Goal: Transaction & Acquisition: Purchase product/service

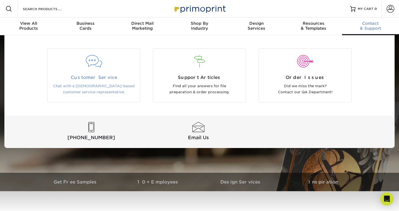
click at [90, 74] on span "Customer Service" at bounding box center [94, 77] width 84 height 7
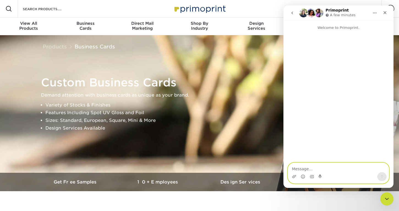
paste textarea "Hello! I am a business looking to have business cards made for our team. It wil…"
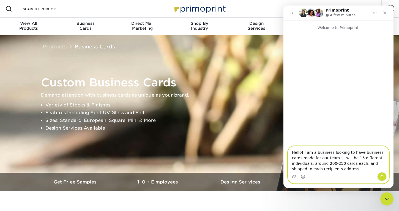
type textarea "Hello! I am a business looking to have business cards made for our team. It wil…"
click at [381, 177] on icon "Send a message…" at bounding box center [381, 176] width 4 height 4
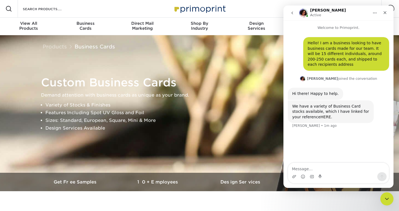
click at [320, 117] on link "HERE." at bounding box center [326, 117] width 12 height 4
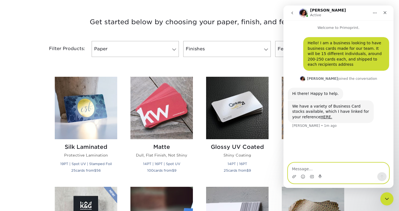
scroll to position [215, 0]
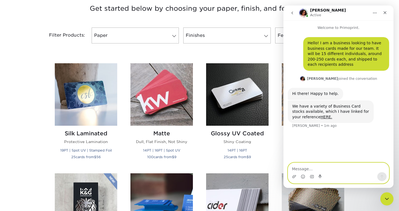
type textarea "W"
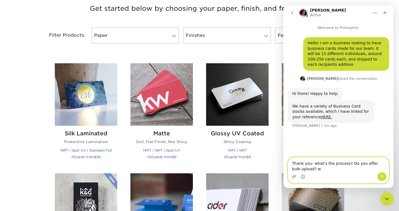
type textarea "Thank you- what's the process? Do you offer bulk upload?"
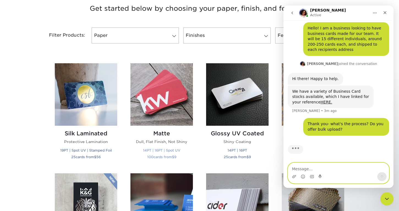
scroll to position [0, 0]
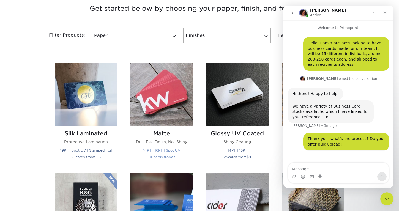
click at [192, 137] on div "Matte Dull, Flat Finish, Not Shiny 14PT | 16PT | Spot UV 100 cards from $ 9" at bounding box center [161, 146] width 62 height 41
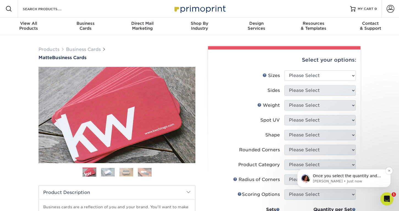
click at [357, 179] on p "Avery • Just now" at bounding box center [348, 181] width 71 height 5
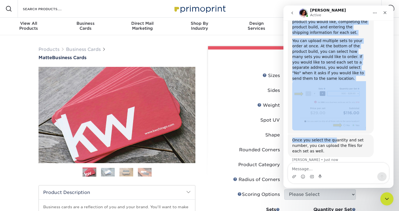
scroll to position [154, 0]
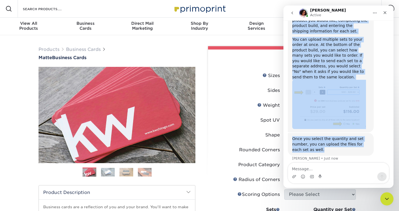
drag, startPoint x: 291, startPoint y: 69, endPoint x: 352, endPoint y: 136, distance: 90.9
click at [357, 142] on div "Hello! I am a business looking to have business cards made for our team. It wil…" at bounding box center [338, 25] width 101 height 285
copy div "Sure! All of the orders you place will be done on our website by selecting the …"
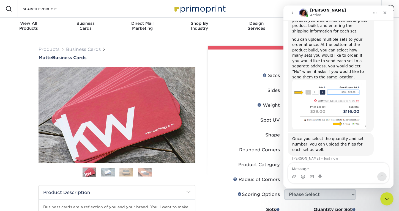
click at [337, 173] on div "Intercom messenger" at bounding box center [338, 176] width 101 height 9
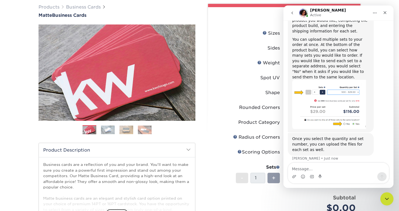
scroll to position [46, 0]
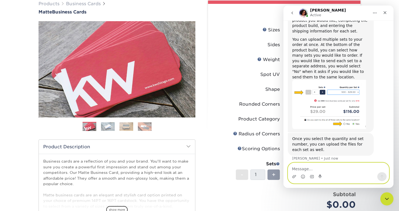
click at [322, 171] on textarea "Message…" at bounding box center [338, 167] width 101 height 9
type textarea "D"
type textarea "S"
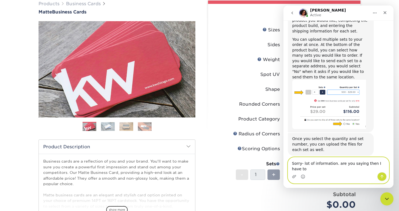
scroll to position [159, 0]
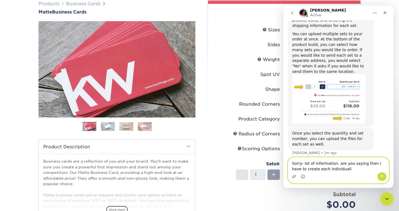
type textarea "Sorry- lot of information. are you saying then I have to create each individual…"
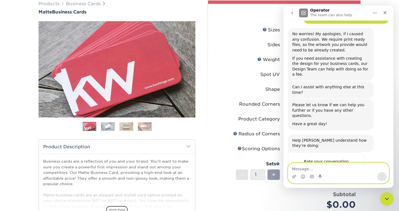
scroll to position [300, 0]
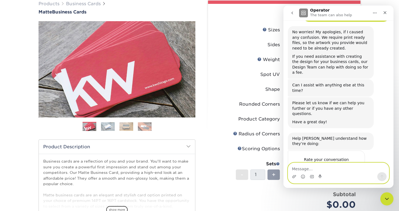
click at [329, 169] on textarea "Message…" at bounding box center [338, 167] width 101 height 9
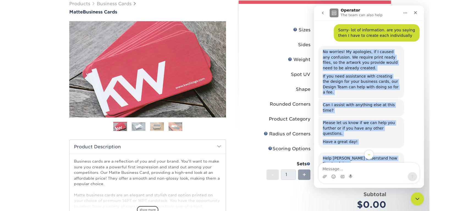
scroll to position [282, 0]
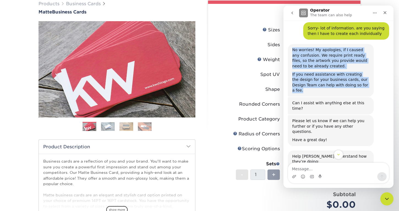
drag, startPoint x: 292, startPoint y: 75, endPoint x: 366, endPoint y: 82, distance: 74.5
click at [366, 82] on div "No worries! My apologies, if I caused any confusion. We require print ready fil…" at bounding box center [330, 70] width 77 height 46
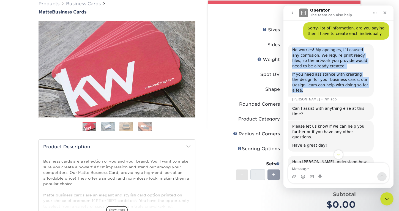
copy div "No worries! My apologies, if I caused any confusion. We require print ready fil…"
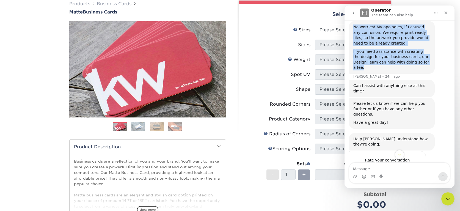
scroll to position [306, 0]
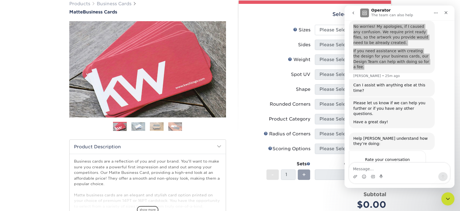
click at [271, 61] on label "Weight Help Weight" at bounding box center [278, 59] width 71 height 10
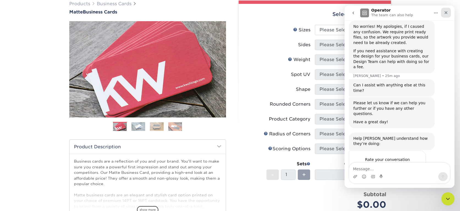
click at [398, 12] on div "Close" at bounding box center [446, 13] width 10 height 10
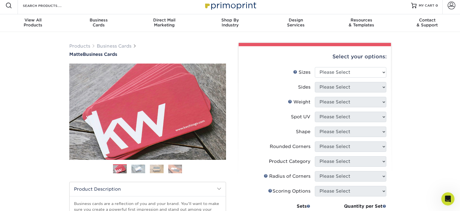
scroll to position [0, 0]
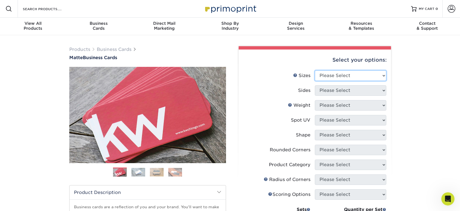
click at [359, 77] on select "Please Select 1.5" x 3.5" - Mini 1.75" x 3.5" - Mini 2" x 2" - Square 2" x 3" -…" at bounding box center [350, 75] width 71 height 10
select select "2.00x3.50"
click at [315, 70] on select "Please Select 1.5" x 3.5" - Mini 1.75" x 3.5" - Mini 2" x 2" - Square 2" x 3" -…" at bounding box center [350, 75] width 71 height 10
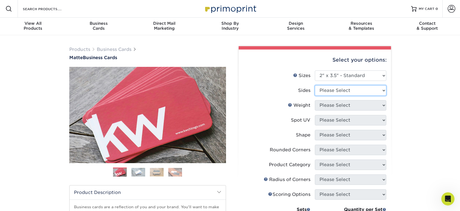
click at [341, 92] on select "Please Select Print Both Sides Print Front Only" at bounding box center [350, 90] width 71 height 10
select select "13abbda7-1d64-4f25-8bb2-c179b224825d"
click at [315, 85] on select "Please Select Print Both Sides Print Front Only" at bounding box center [350, 90] width 71 height 10
click at [350, 108] on select "Please Select 16PT 14PT" at bounding box center [350, 105] width 71 height 10
click at [315, 100] on select "Please Select 16PT 14PT" at bounding box center [350, 105] width 71 height 10
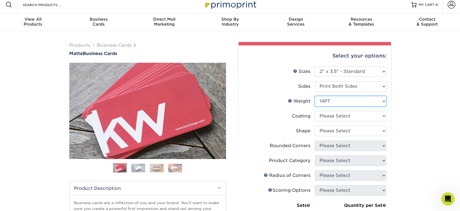
scroll to position [5, 0]
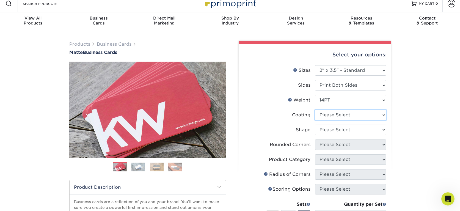
click at [352, 113] on select at bounding box center [350, 115] width 71 height 10
click at [346, 101] on select "Please Select 16PT 14PT" at bounding box center [350, 100] width 71 height 10
click at [315, 95] on select "Please Select 16PT 14PT" at bounding box center [350, 100] width 71 height 10
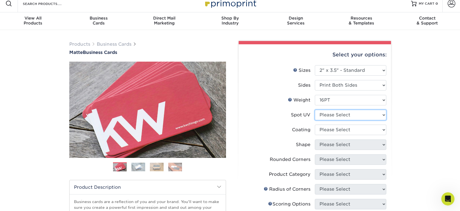
click at [339, 115] on select "Please Select No Spot UV Front and Back (Both Sides) Front Only Back Only" at bounding box center [350, 115] width 71 height 10
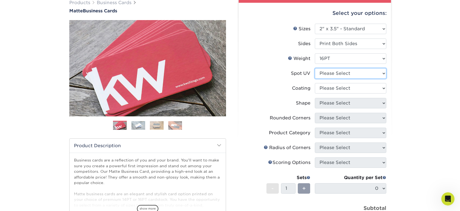
scroll to position [47, 0]
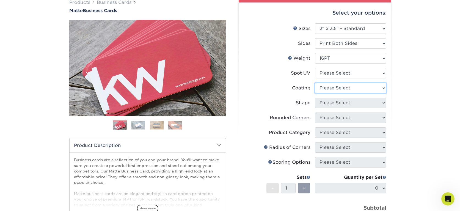
click at [344, 89] on select at bounding box center [350, 88] width 71 height 10
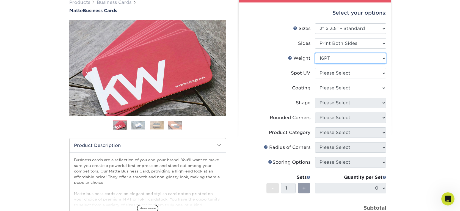
click at [336, 57] on select "Please Select 16PT 14PT" at bounding box center [350, 58] width 71 height 10
select select "14PT"
click at [315, 53] on select "Please Select 16PT 14PT" at bounding box center [350, 58] width 71 height 10
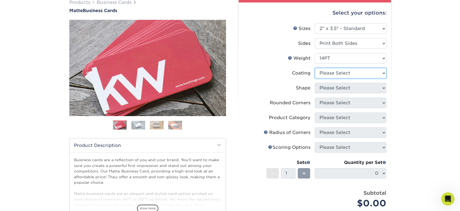
click at [357, 74] on select at bounding box center [350, 73] width 71 height 10
select select "121bb7b5-3b4d-429f-bd8d-bbf80e953313"
click at [315, 68] on select at bounding box center [350, 73] width 71 height 10
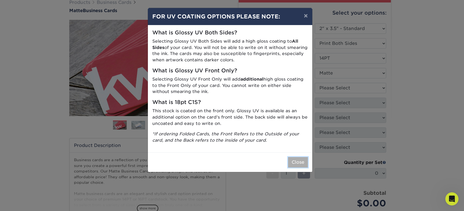
click at [293, 164] on button "Close" at bounding box center [298, 162] width 20 height 10
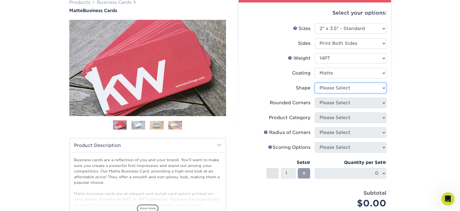
click at [346, 87] on select "Please Select Standard" at bounding box center [350, 88] width 71 height 10
select select "standard"
click at [315, 83] on select "Please Select Standard" at bounding box center [350, 88] width 71 height 10
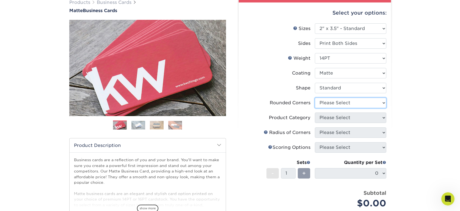
click at [355, 102] on select "Please Select Yes - Round 2 Corners Yes - Round 4 Corners No" at bounding box center [350, 103] width 71 height 10
select select "7672df9e-0e0a-464d-8e1f-920c575e4da3"
click at [315, 98] on select "Please Select Yes - Round 2 Corners Yes - Round 4 Corners No" at bounding box center [350, 103] width 71 height 10
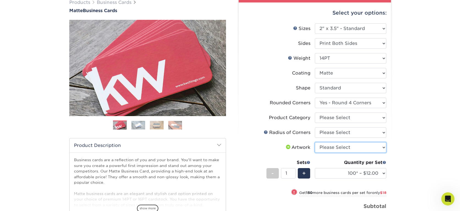
click at [371, 148] on select "Please Select I will upload files I need a design - $100" at bounding box center [350, 147] width 71 height 10
select select "upload"
click at [315, 142] on select "Please Select I will upload files I need a design - $100" at bounding box center [350, 147] width 71 height 10
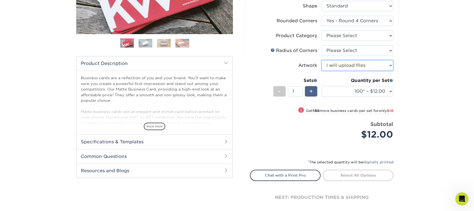
scroll to position [0, 0]
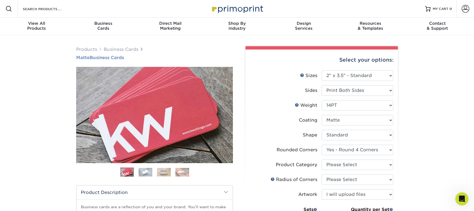
click at [104, 58] on h1 "Matte Business Cards" at bounding box center [154, 57] width 157 height 5
click at [125, 49] on link "Business Cards" at bounding box center [121, 49] width 35 height 5
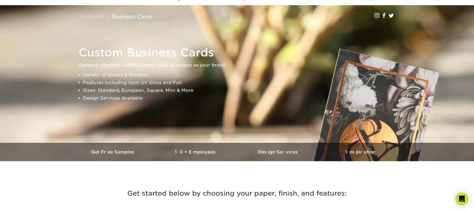
scroll to position [31, 0]
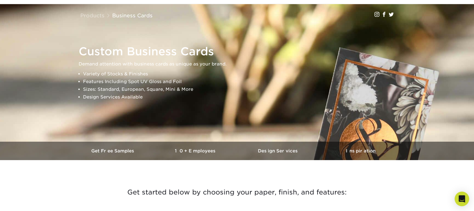
click at [461, 199] on icon "Open Intercom Messenger" at bounding box center [462, 198] width 6 height 7
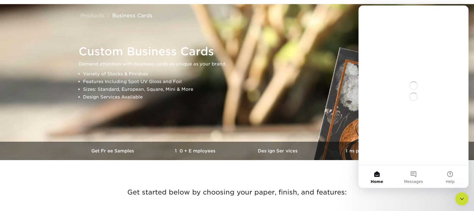
scroll to position [0, 0]
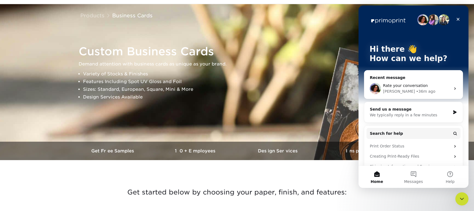
click at [438, 87] on div "Rate your conversation" at bounding box center [417, 86] width 68 height 6
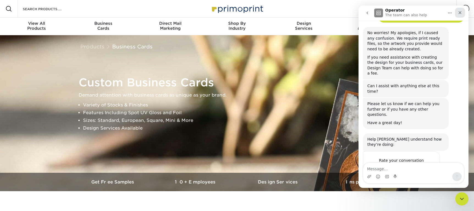
click at [460, 10] on icon "Close" at bounding box center [460, 12] width 4 height 4
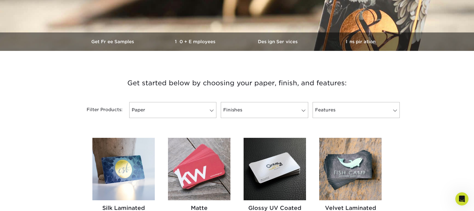
scroll to position [153, 0]
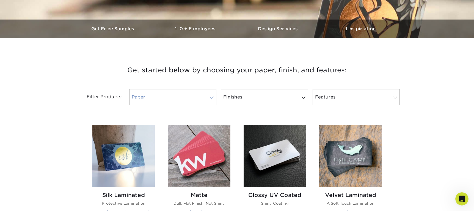
click at [193, 99] on link "Paper" at bounding box center [172, 97] width 87 height 16
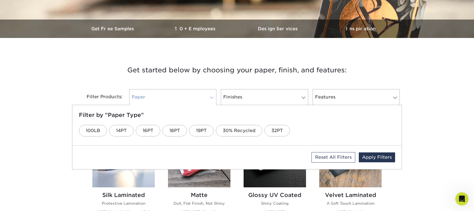
click at [182, 97] on link "Paper" at bounding box center [172, 97] width 87 height 16
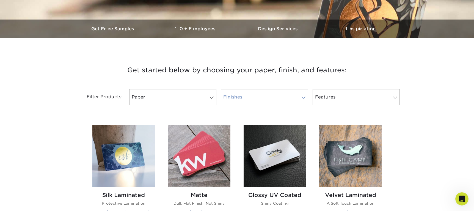
click at [244, 98] on link "Finishes" at bounding box center [264, 97] width 87 height 16
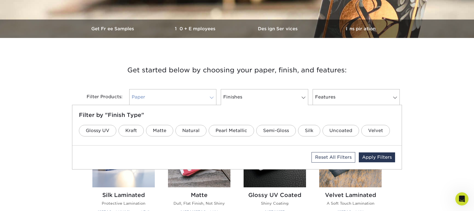
click at [175, 99] on link "Paper" at bounding box center [172, 97] width 87 height 16
click at [150, 130] on link "16PT" at bounding box center [148, 131] width 24 height 12
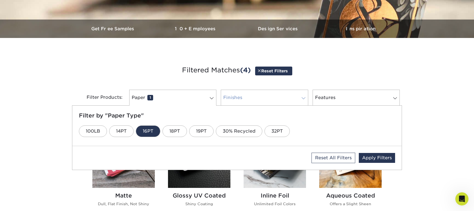
click at [240, 97] on link "Finishes 0" at bounding box center [264, 98] width 87 height 16
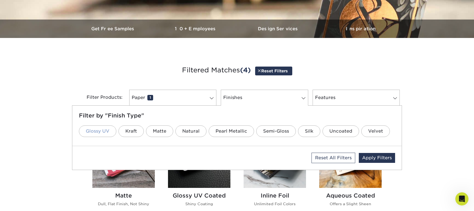
click at [106, 133] on link "Glossy UV" at bounding box center [97, 131] width 37 height 12
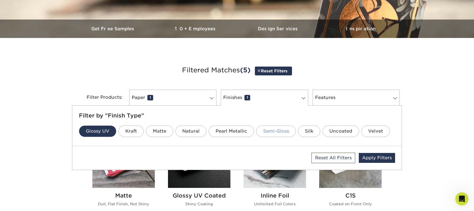
click at [278, 131] on link "Semi-Gloss" at bounding box center [276, 131] width 40 height 12
click at [345, 101] on link "Features 0" at bounding box center [356, 98] width 87 height 16
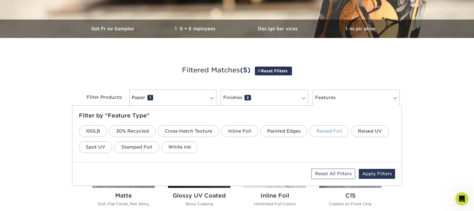
click at [326, 129] on link "Raised Foil" at bounding box center [329, 131] width 39 height 12
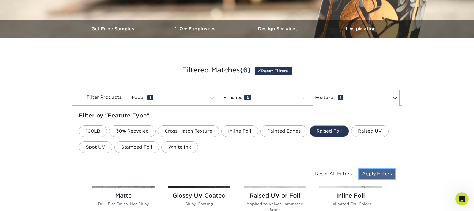
click at [375, 175] on link "Apply Filters" at bounding box center [377, 174] width 36 height 10
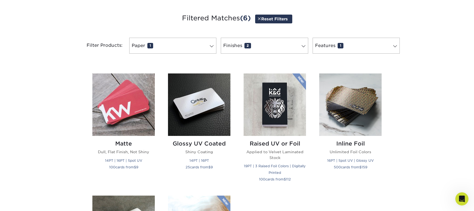
scroll to position [203, 0]
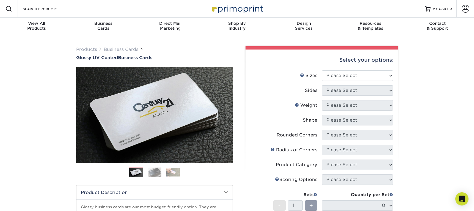
click at [154, 167] on img at bounding box center [155, 172] width 14 height 10
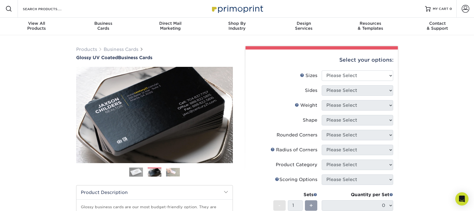
click at [170, 171] on img at bounding box center [173, 172] width 14 height 9
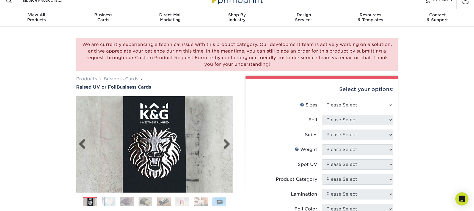
scroll to position [9, 0]
click at [226, 143] on link "Next" at bounding box center [224, 143] width 11 height 11
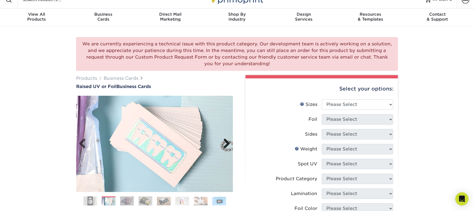
click at [226, 143] on link "Next" at bounding box center [224, 143] width 11 height 11
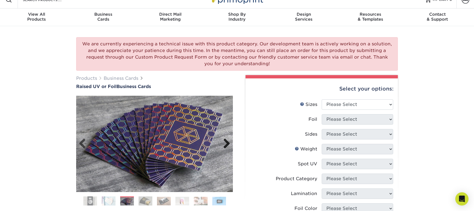
click at [226, 143] on link "Next" at bounding box center [224, 143] width 11 height 11
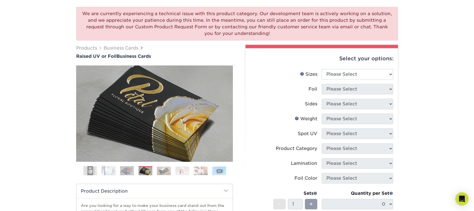
scroll to position [48, 0]
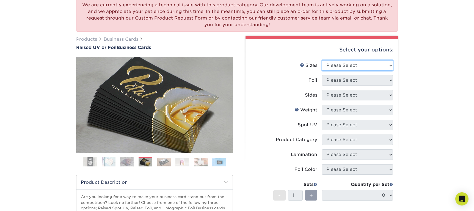
click at [344, 64] on select "Please Select 2" x 3.5" - Standard" at bounding box center [357, 65] width 71 height 10
select select "2.00x3.50"
click at [322, 60] on select "Please Select 2" x 3.5" - Standard" at bounding box center [357, 65] width 71 height 10
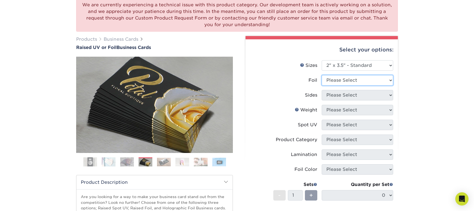
click at [344, 81] on select "Please Select No Yes" at bounding box center [357, 80] width 71 height 10
select select "1"
click at [322, 75] on select "Please Select No Yes" at bounding box center [357, 80] width 71 height 10
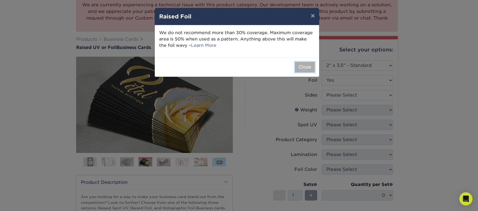
click at [305, 68] on button "Close" at bounding box center [305, 67] width 20 height 10
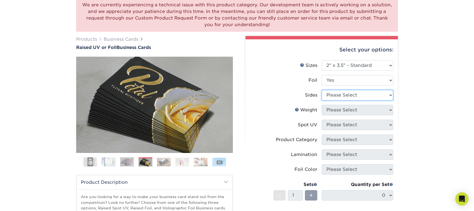
click at [335, 95] on select "Please Select Print Both Sides - Foil Both Sides Print Both Sides - Foil Front …" at bounding box center [357, 95] width 71 height 10
select select "e9e9dfb3-fba1-4d60-972c-fd9ca5904d33"
click at [322, 90] on select "Please Select Print Both Sides - Foil Both Sides Print Both Sides - Foil Front …" at bounding box center [357, 95] width 71 height 10
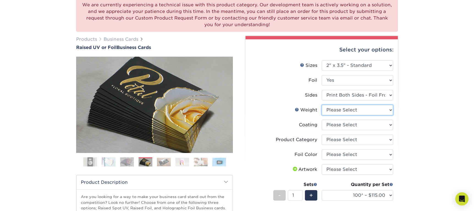
click at [350, 112] on select "Please Select 16PT" at bounding box center [357, 110] width 71 height 10
select select "16PT"
click at [322, 105] on select "Please Select 16PT" at bounding box center [357, 110] width 71 height 10
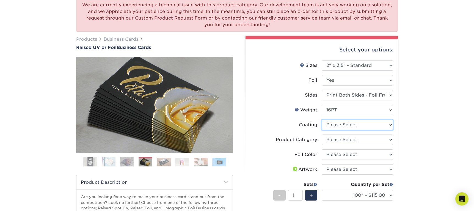
click at [361, 124] on select at bounding box center [357, 125] width 71 height 10
select select "3e7618de-abca-4bda-9f97-8b9129e913d8"
click at [322, 120] on select at bounding box center [357, 125] width 71 height 10
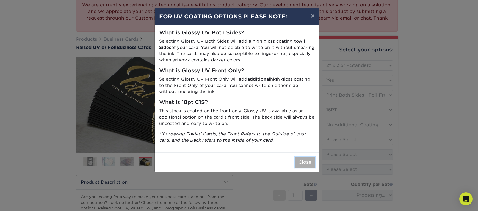
click at [309, 160] on button "Close" at bounding box center [305, 162] width 20 height 10
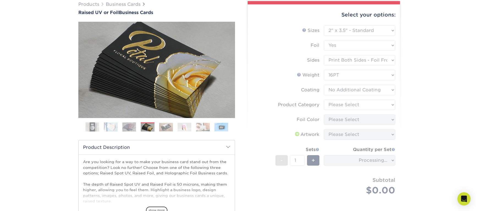
scroll to position [90, 0]
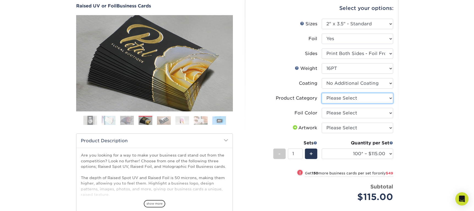
click at [342, 96] on select "Please Select Business Cards" at bounding box center [357, 98] width 71 height 10
select select "3b5148f1-0588-4f88-a218-97bcfdce65c1"
click at [322, 93] on select "Please Select Business Cards" at bounding box center [357, 98] width 71 height 10
click at [358, 112] on select "Please Select Silver Foil Gold Foil Holographic Foil" at bounding box center [357, 113] width 71 height 10
select select "070be916-f238-4bbb-84b5-b64a15a64c9f"
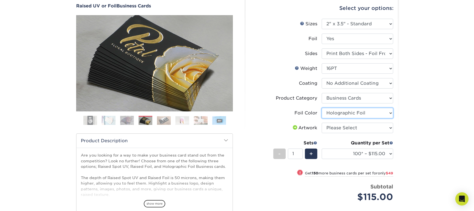
click at [322, 108] on select "Please Select Silver Foil Gold Foil Holographic Foil" at bounding box center [357, 113] width 71 height 10
click at [352, 125] on select "Please Select I will upload files I need a design - $100" at bounding box center [357, 128] width 71 height 10
select select "design"
click at [322, 123] on select "Please Select I will upload files I need a design - $100" at bounding box center [357, 128] width 71 height 10
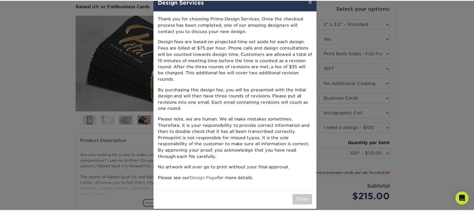
scroll to position [15, 0]
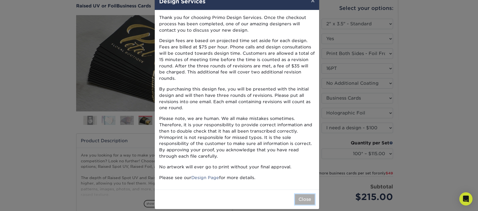
click at [306, 194] on button "Close" at bounding box center [305, 199] width 20 height 10
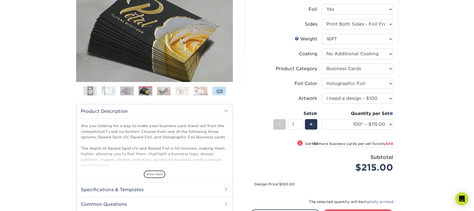
scroll to position [129, 0]
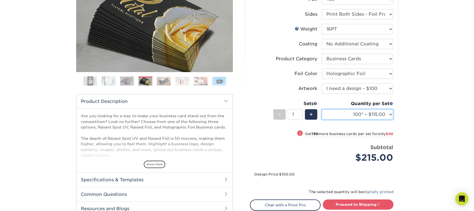
click at [363, 116] on select "100* – $115.00 250* – $164.00 500* – $221.00" at bounding box center [357, 114] width 71 height 10
select select "250* – $164.00"
click at [322, 109] on select "100* – $115.00 250* – $164.00 500* – $221.00" at bounding box center [357, 114] width 71 height 10
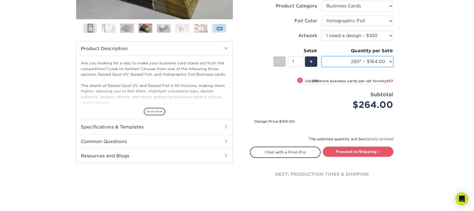
scroll to position [285, 0]
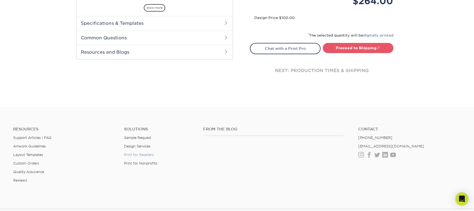
click at [134, 155] on link "Print for Resellers" at bounding box center [139, 155] width 30 height 4
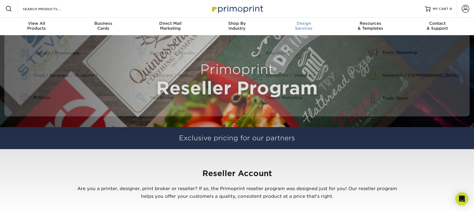
click at [307, 27] on div "Design Services" at bounding box center [303, 26] width 67 height 10
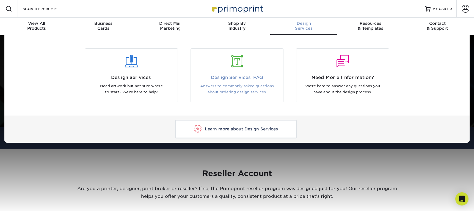
click at [227, 73] on div at bounding box center [237, 64] width 92 height 19
